Goal: Obtain resource: Download file/media

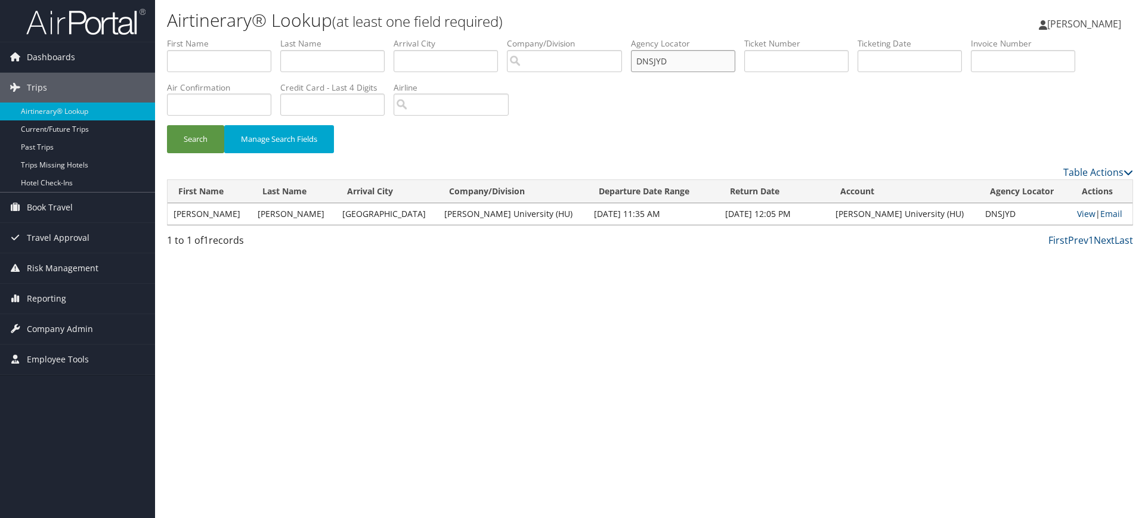
click at [677, 63] on input "DNSJYD" at bounding box center [683, 61] width 104 height 22
paste input "DPHDXF"
click at [204, 139] on button "Search" at bounding box center [195, 139] width 57 height 28
click at [1074, 215] on link "View" at bounding box center [1083, 213] width 18 height 11
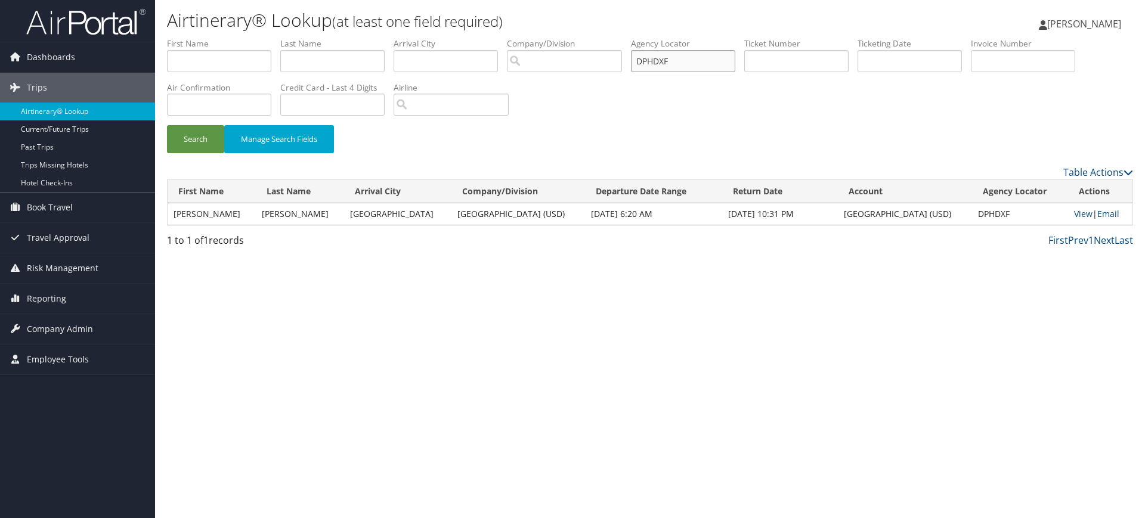
click at [724, 52] on input "DPHDXF" at bounding box center [683, 61] width 104 height 22
paste input "LZ5"
click at [194, 141] on button "Search" at bounding box center [195, 139] width 57 height 28
click at [1074, 215] on link "View" at bounding box center [1083, 213] width 18 height 11
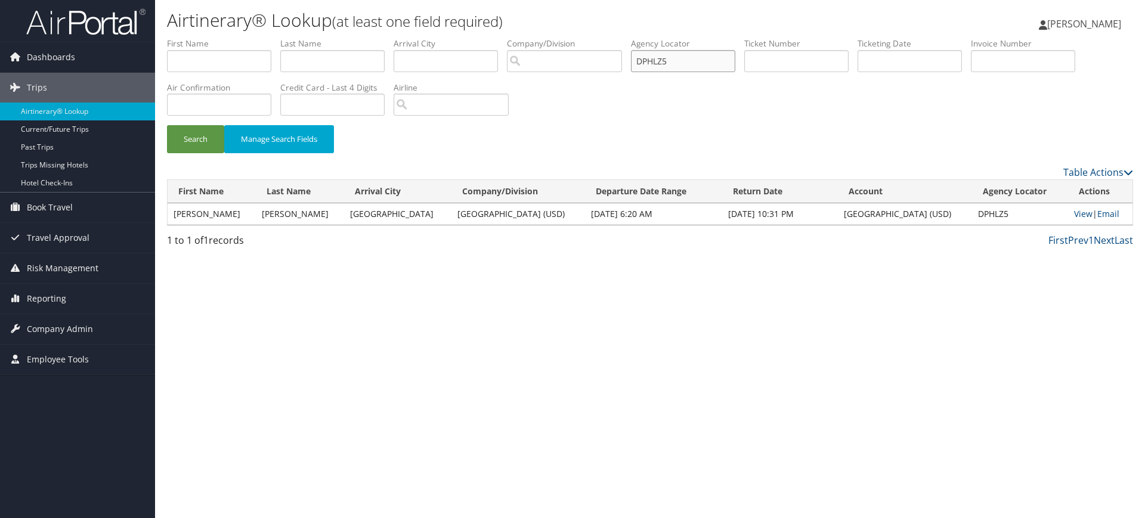
click at [713, 60] on input "DPHLZ5" at bounding box center [683, 61] width 104 height 22
paste input "NY8"
click at [179, 138] on button "Search" at bounding box center [195, 139] width 57 height 28
click at [1076, 212] on link "View" at bounding box center [1083, 213] width 18 height 11
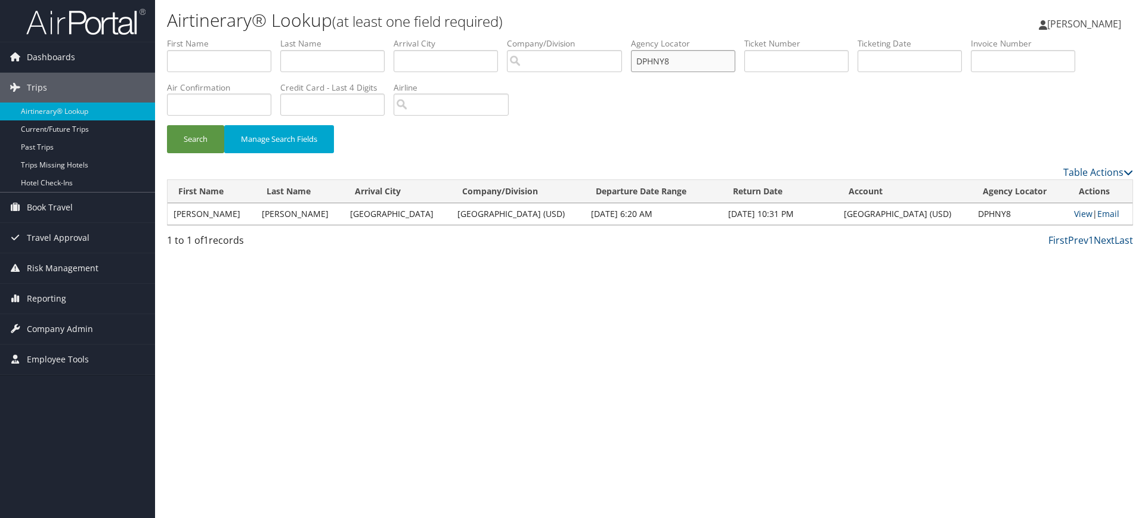
click at [695, 57] on input "DPHNY8" at bounding box center [683, 61] width 104 height 22
paste input "QDK"
click at [191, 142] on button "Search" at bounding box center [195, 139] width 57 height 28
click at [1076, 217] on link "View" at bounding box center [1082, 213] width 18 height 11
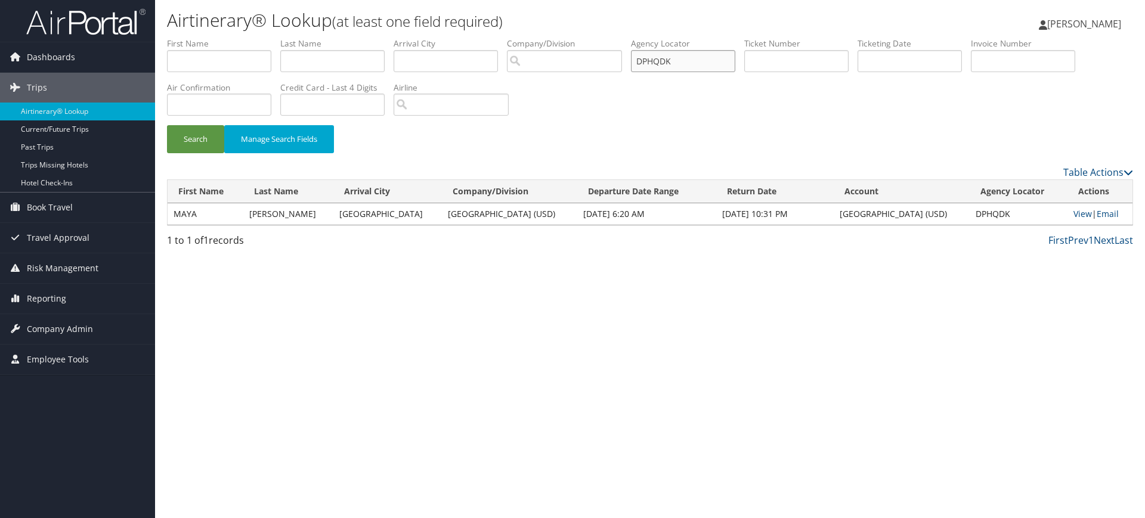
click at [706, 70] on input "DPHQDK" at bounding box center [683, 61] width 104 height 22
paste input "S3V"
type input "DPHS3V"
click at [193, 145] on button "Search" at bounding box center [195, 139] width 57 height 28
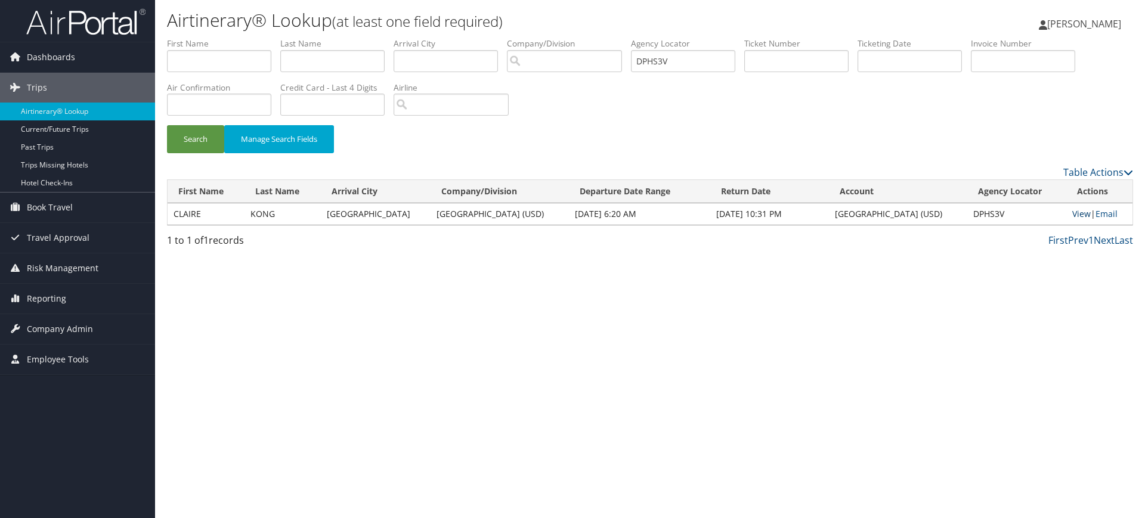
click at [1074, 213] on link "View" at bounding box center [1081, 213] width 18 height 11
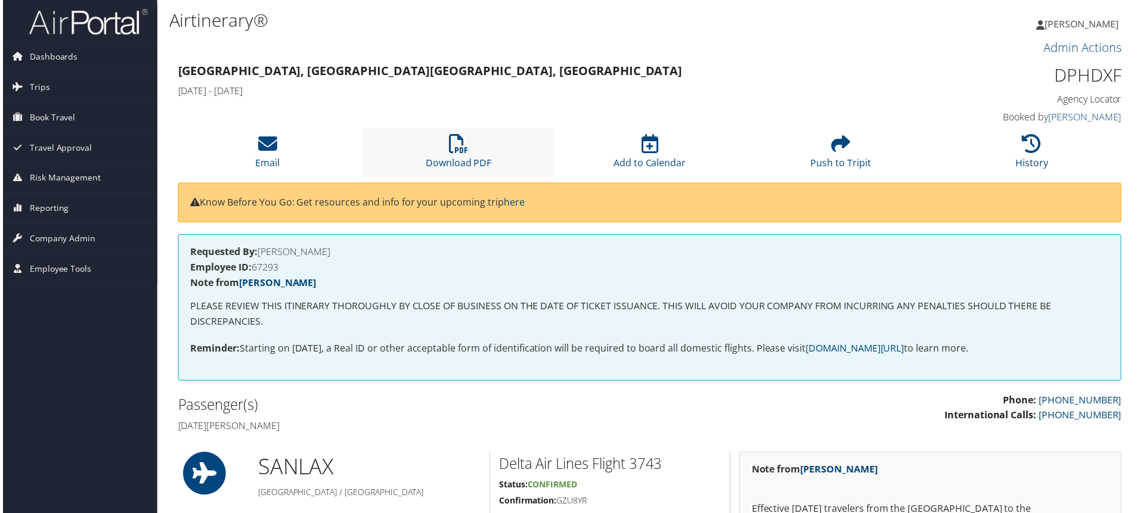
click at [476, 153] on li "Download PDF" at bounding box center [458, 153] width 192 height 48
click at [448, 147] on icon at bounding box center [457, 144] width 19 height 19
click at [448, 153] on icon at bounding box center [457, 144] width 19 height 19
click at [456, 152] on icon at bounding box center [457, 144] width 19 height 19
click at [458, 149] on icon at bounding box center [457, 144] width 19 height 19
